Goal: Information Seeking & Learning: Learn about a topic

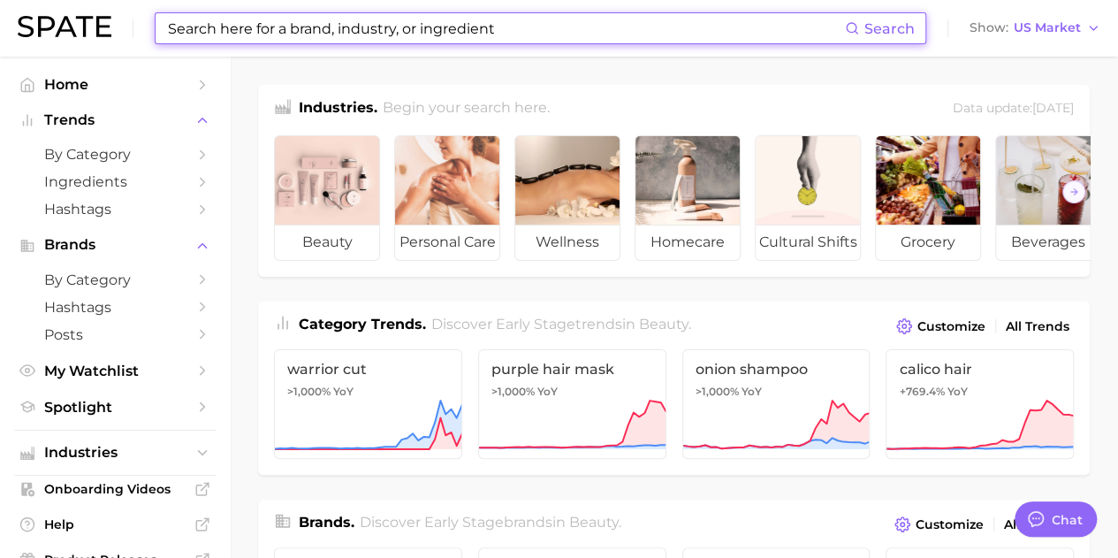
drag, startPoint x: 918, startPoint y: 3, endPoint x: 665, endPoint y: 22, distance: 254.4
click at [665, 22] on input at bounding box center [505, 28] width 679 height 30
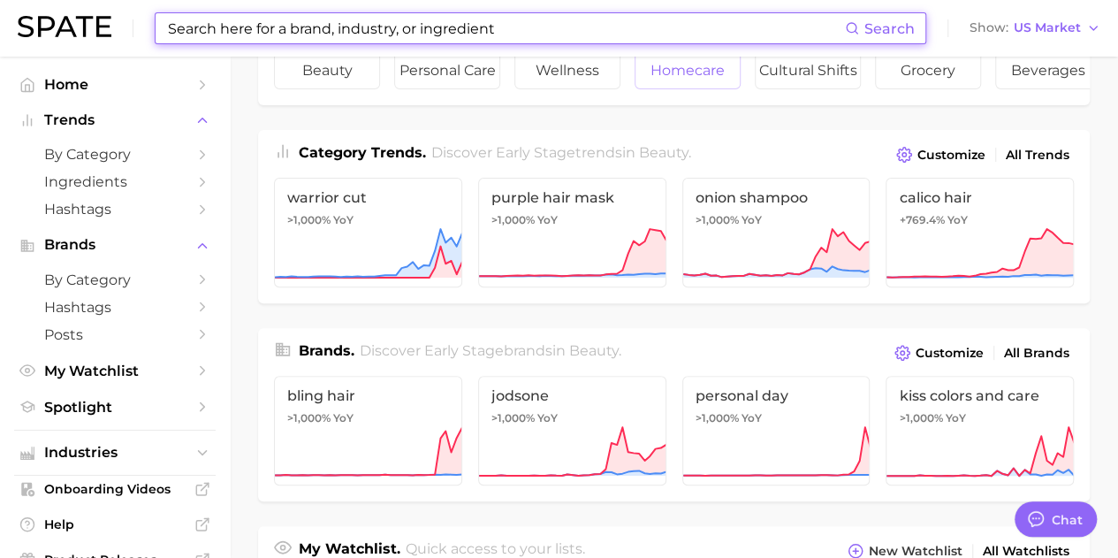
scroll to position [177, 0]
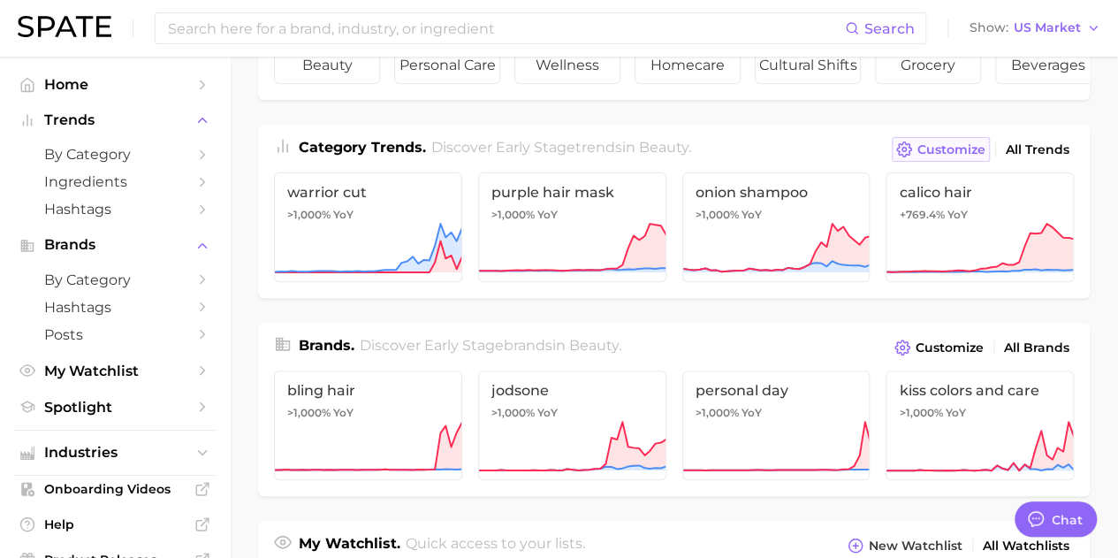
click at [972, 157] on span "Customize" at bounding box center [952, 149] width 68 height 15
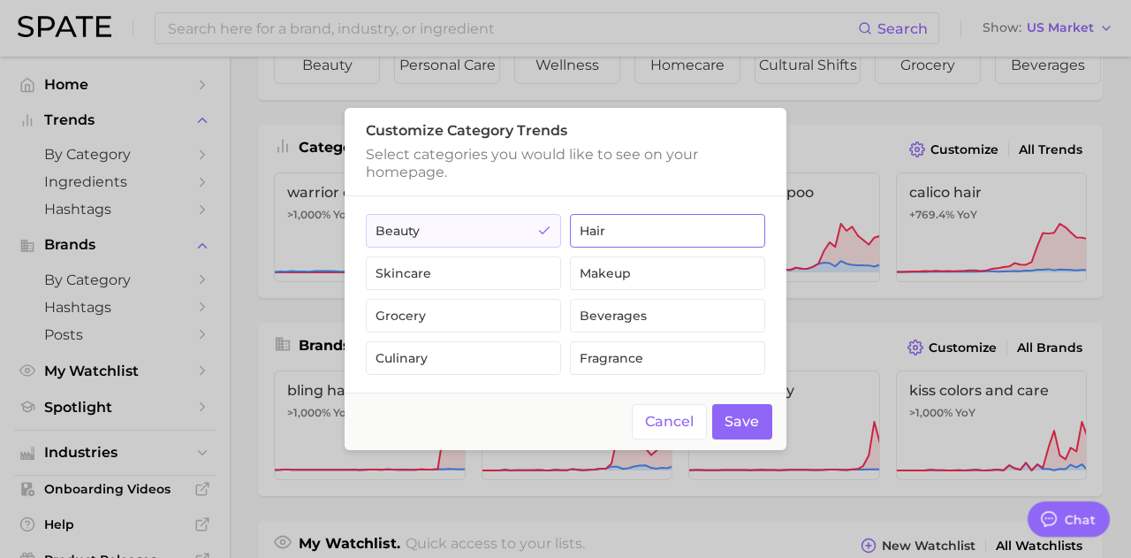
click at [631, 241] on button "hair" at bounding box center [667, 231] width 195 height 34
click at [732, 422] on button "Save" at bounding box center [742, 422] width 61 height 36
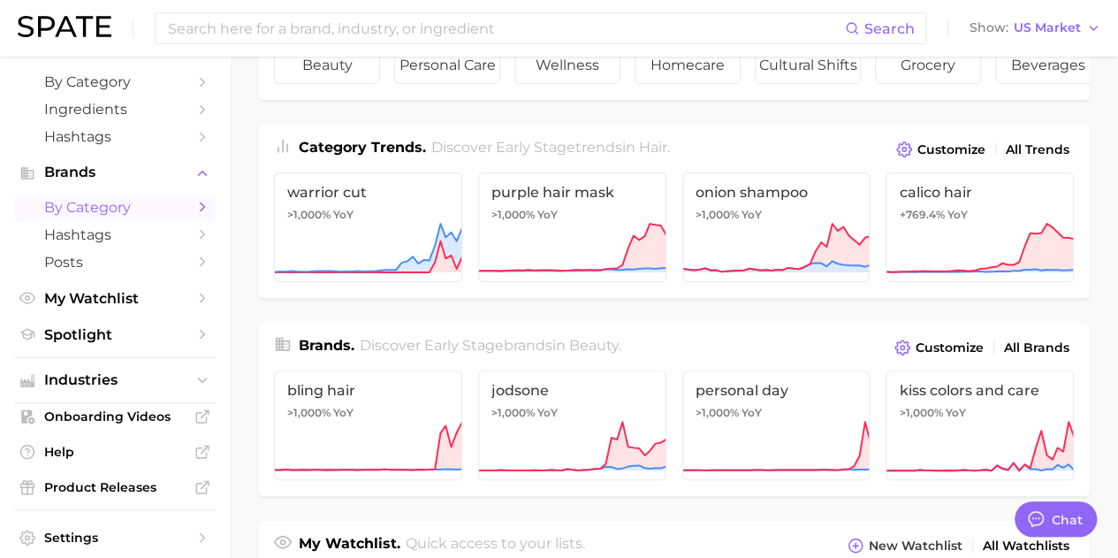
scroll to position [133, 0]
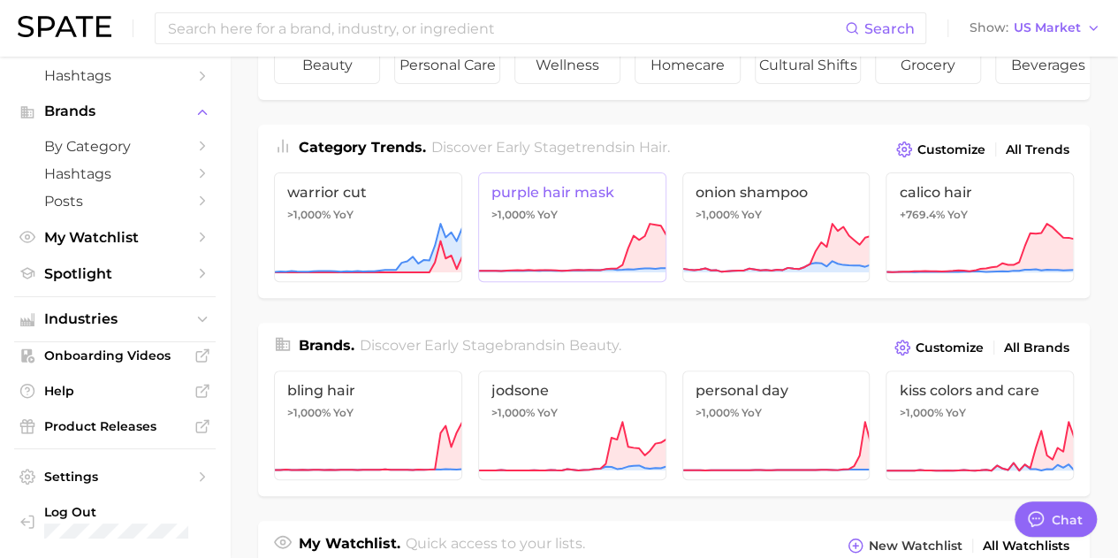
click at [548, 199] on span "purple hair mask" at bounding box center [572, 192] width 162 height 17
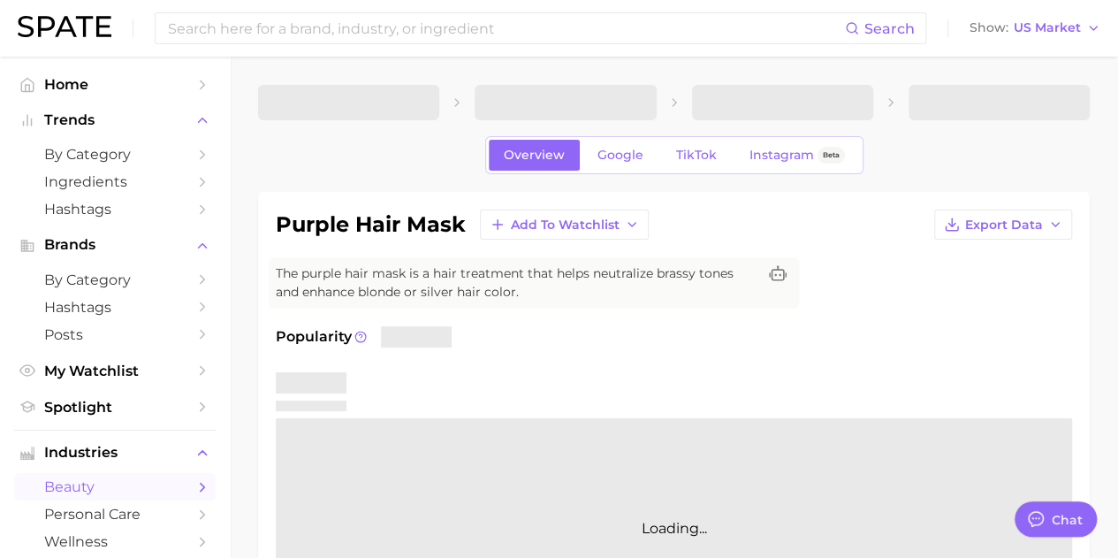
type textarea "x"
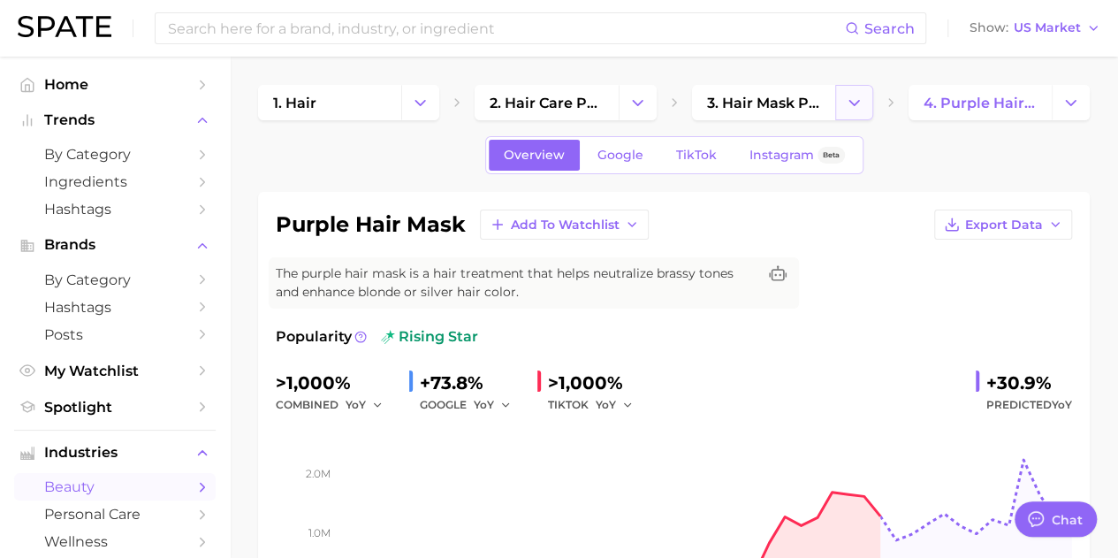
click at [856, 94] on icon "Change Category" at bounding box center [854, 103] width 19 height 19
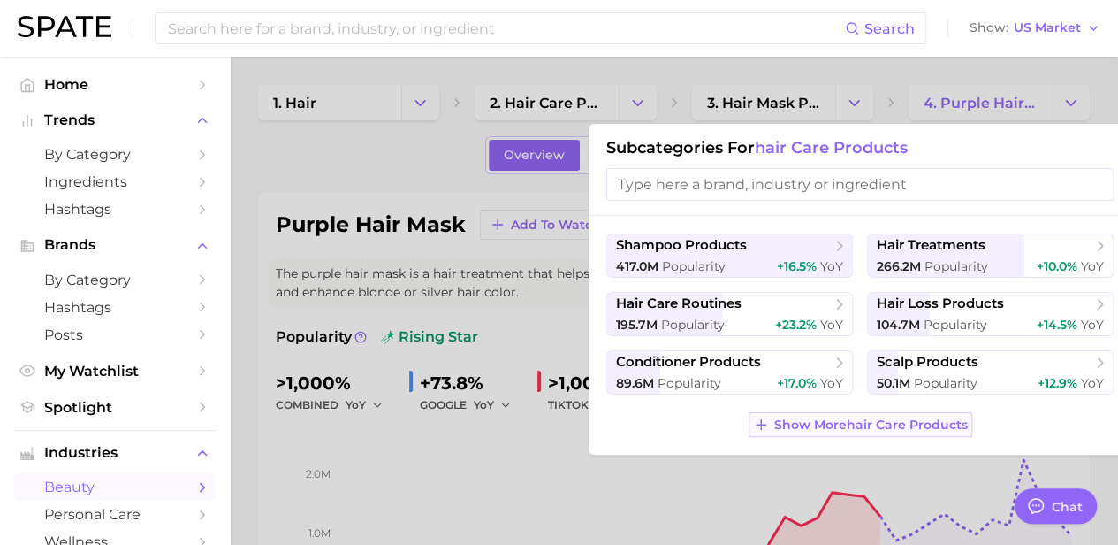
click at [840, 417] on span "Show More hair care products" at bounding box center [871, 424] width 194 height 15
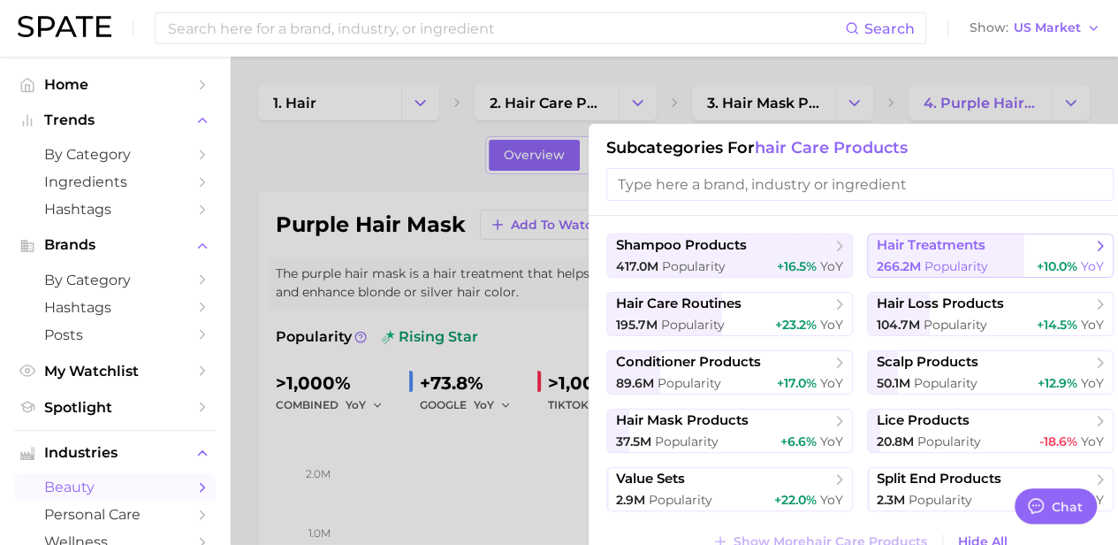
click at [906, 252] on span "hair treatments" at bounding box center [931, 245] width 109 height 17
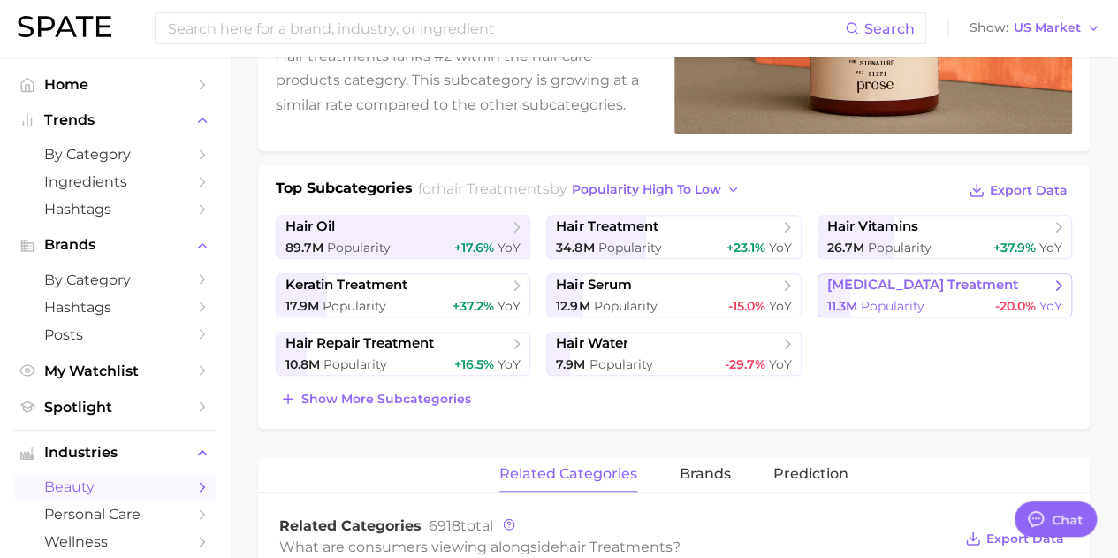
scroll to position [354, 0]
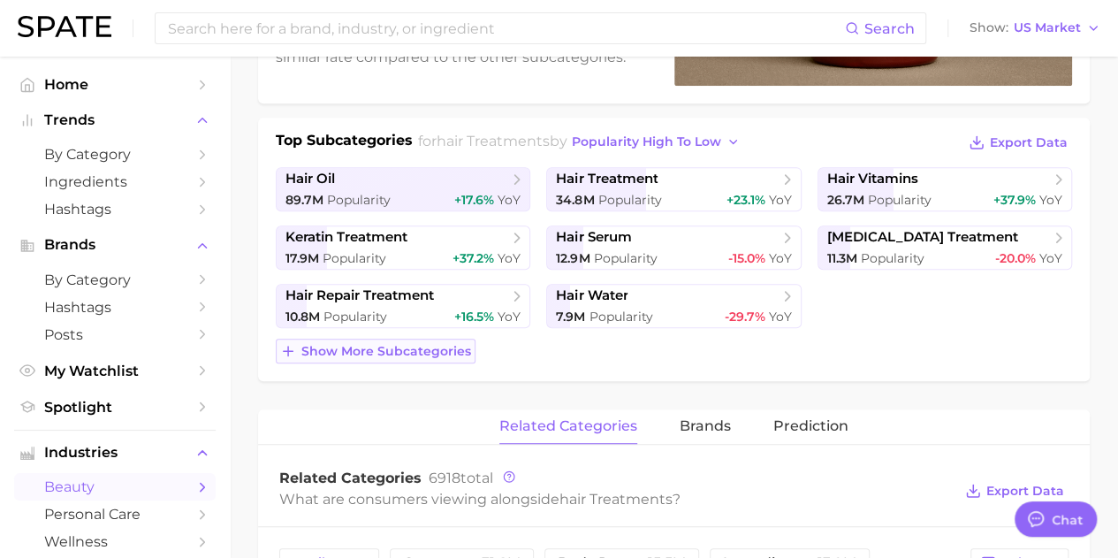
click at [424, 357] on button "Show more subcategories" at bounding box center [376, 351] width 200 height 25
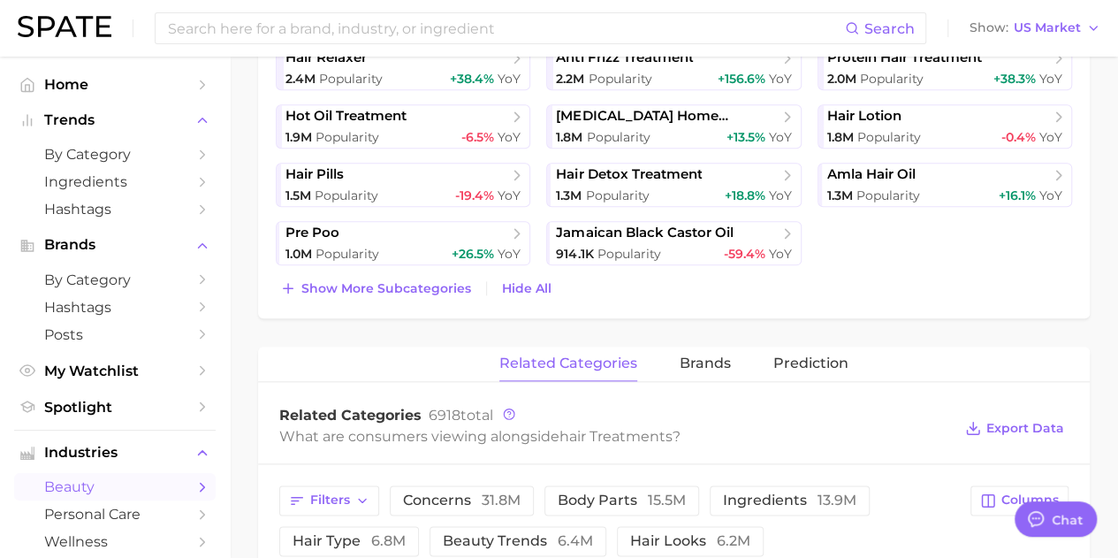
scroll to position [619, 0]
